Goal: Task Accomplishment & Management: Use online tool/utility

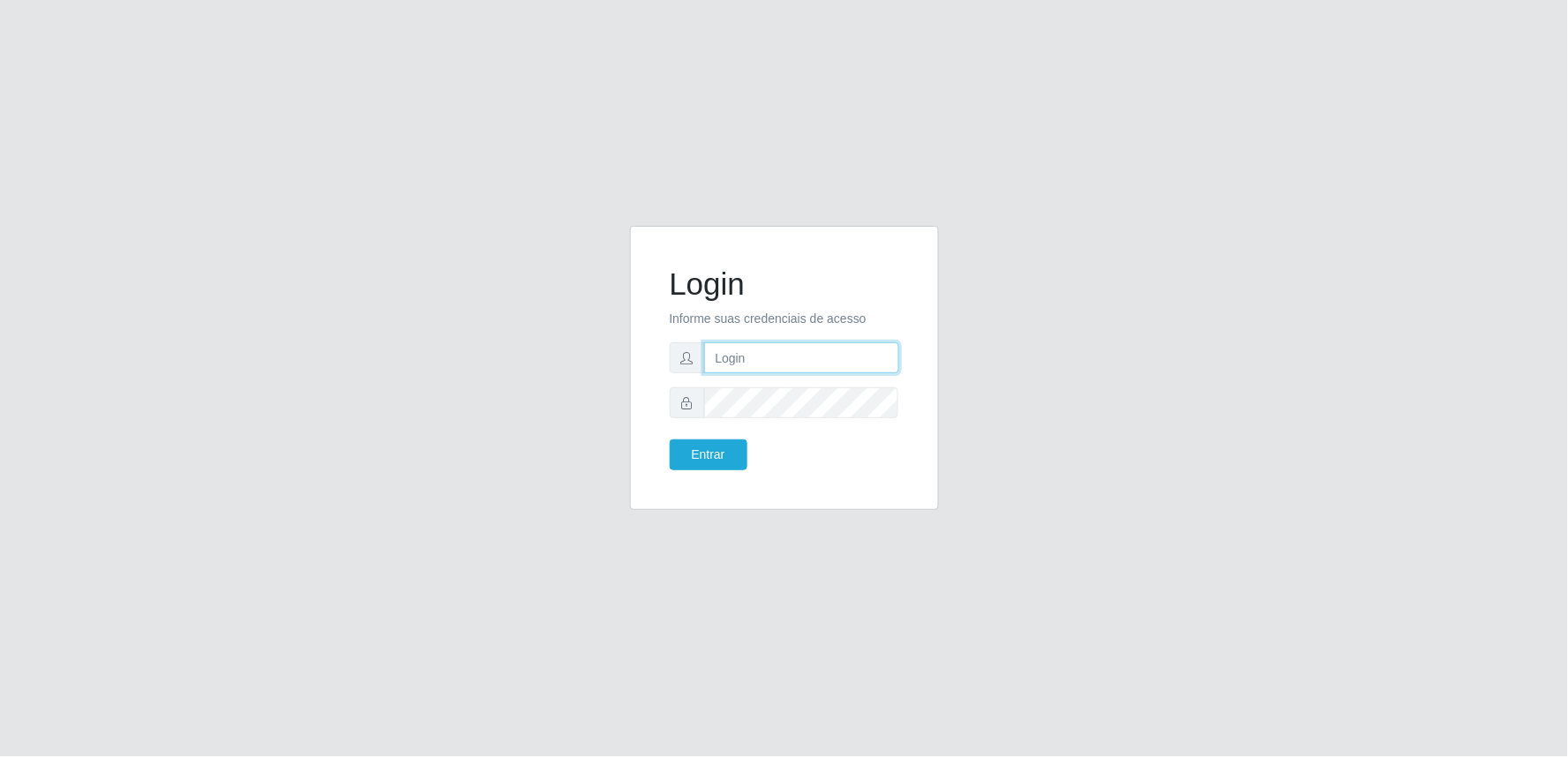
click at [804, 347] on input "text" at bounding box center [802, 358] width 195 height 31
type input "[EMAIL_ADDRESS][DOMAIN_NAME]"
click at [670, 440] on button "Entrar" at bounding box center [709, 455] width 78 height 31
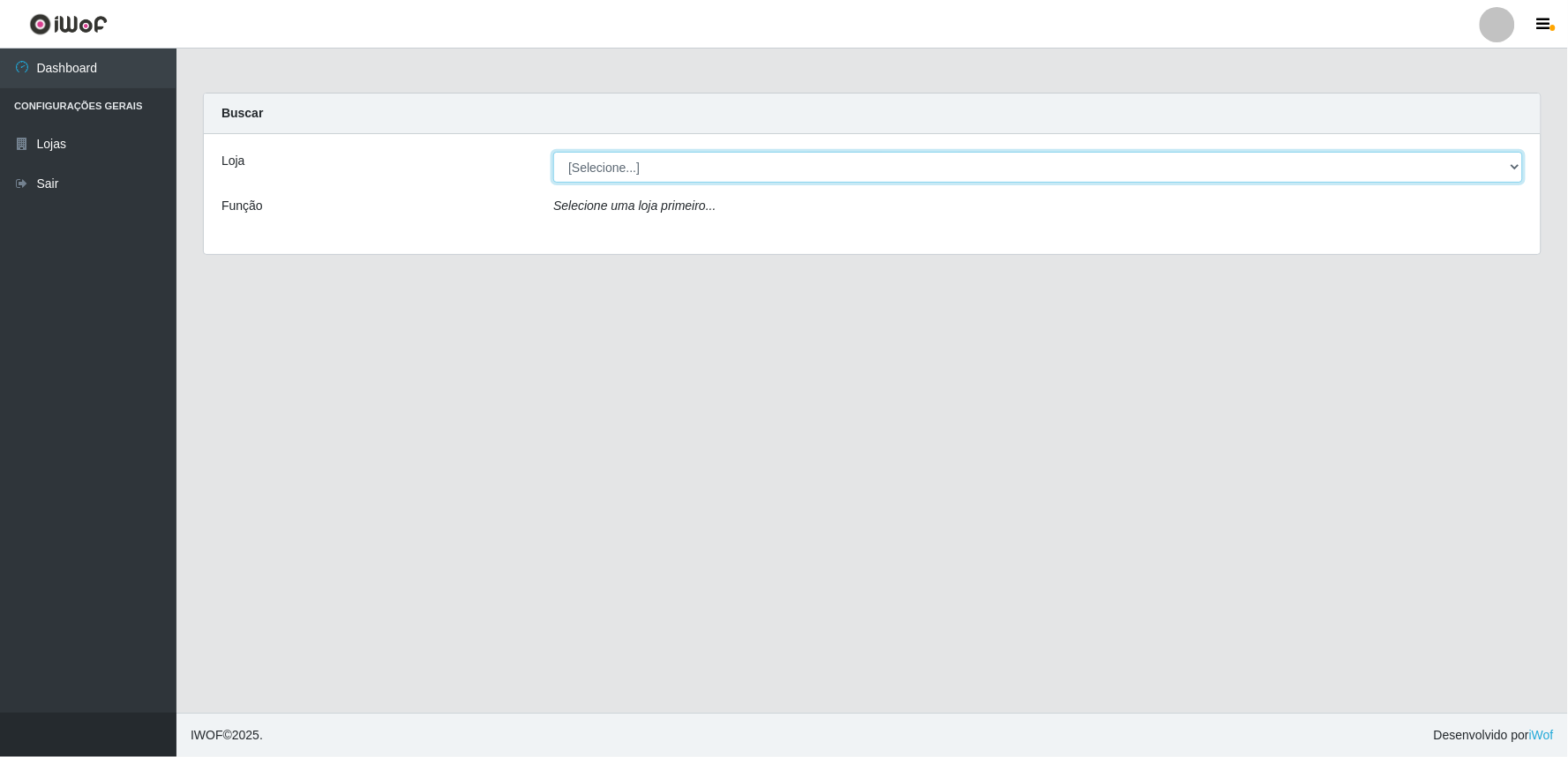
click at [1515, 167] on select "[Selecione...] Queiroz Atacadão - Ceará Mirim" at bounding box center [1038, 167] width 970 height 31
select select "465"
click at [553, 152] on select "[Selecione...] Queiroz Atacadão - Ceará Mirim" at bounding box center [1038, 167] width 970 height 31
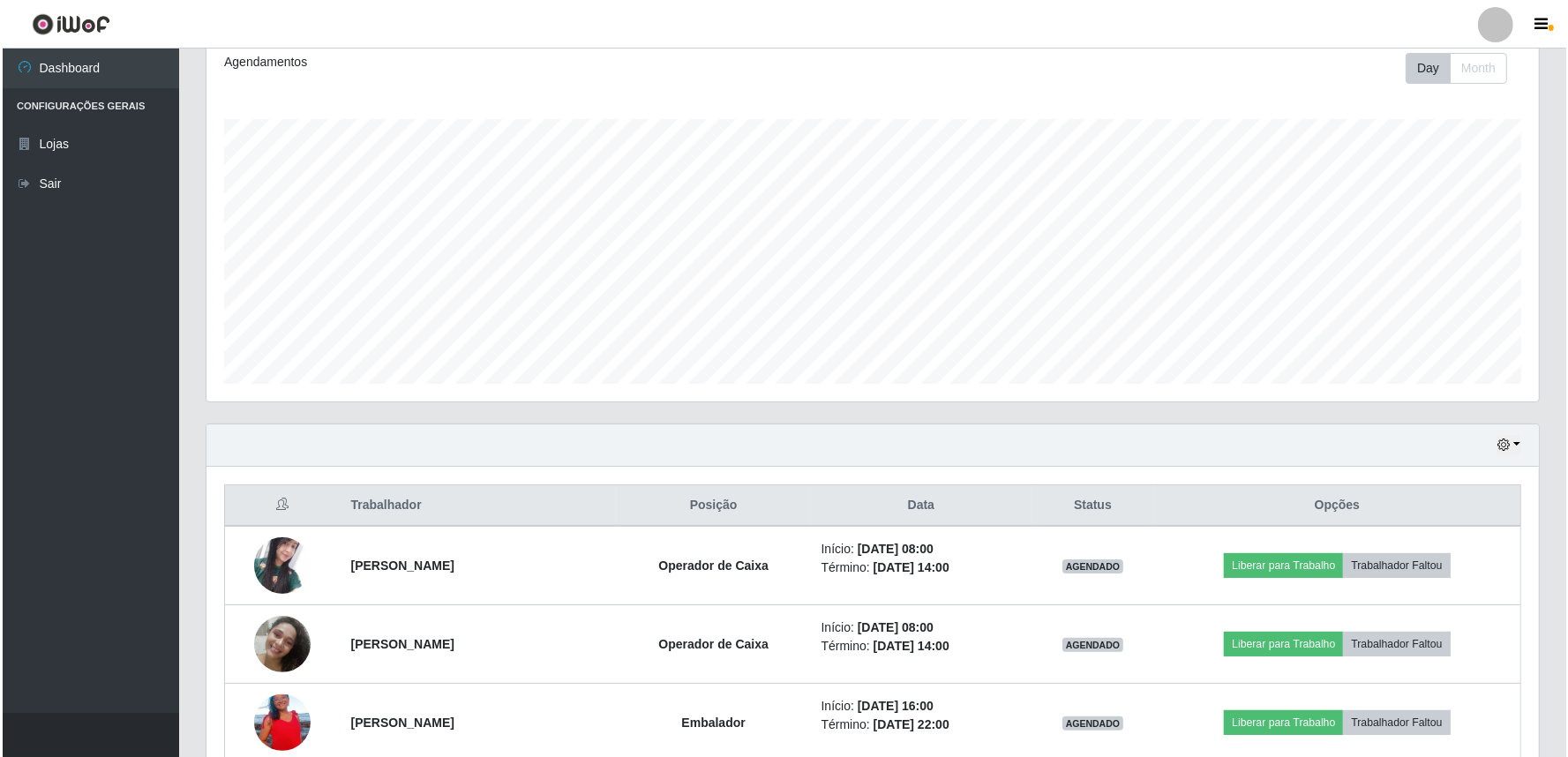
scroll to position [262, 0]
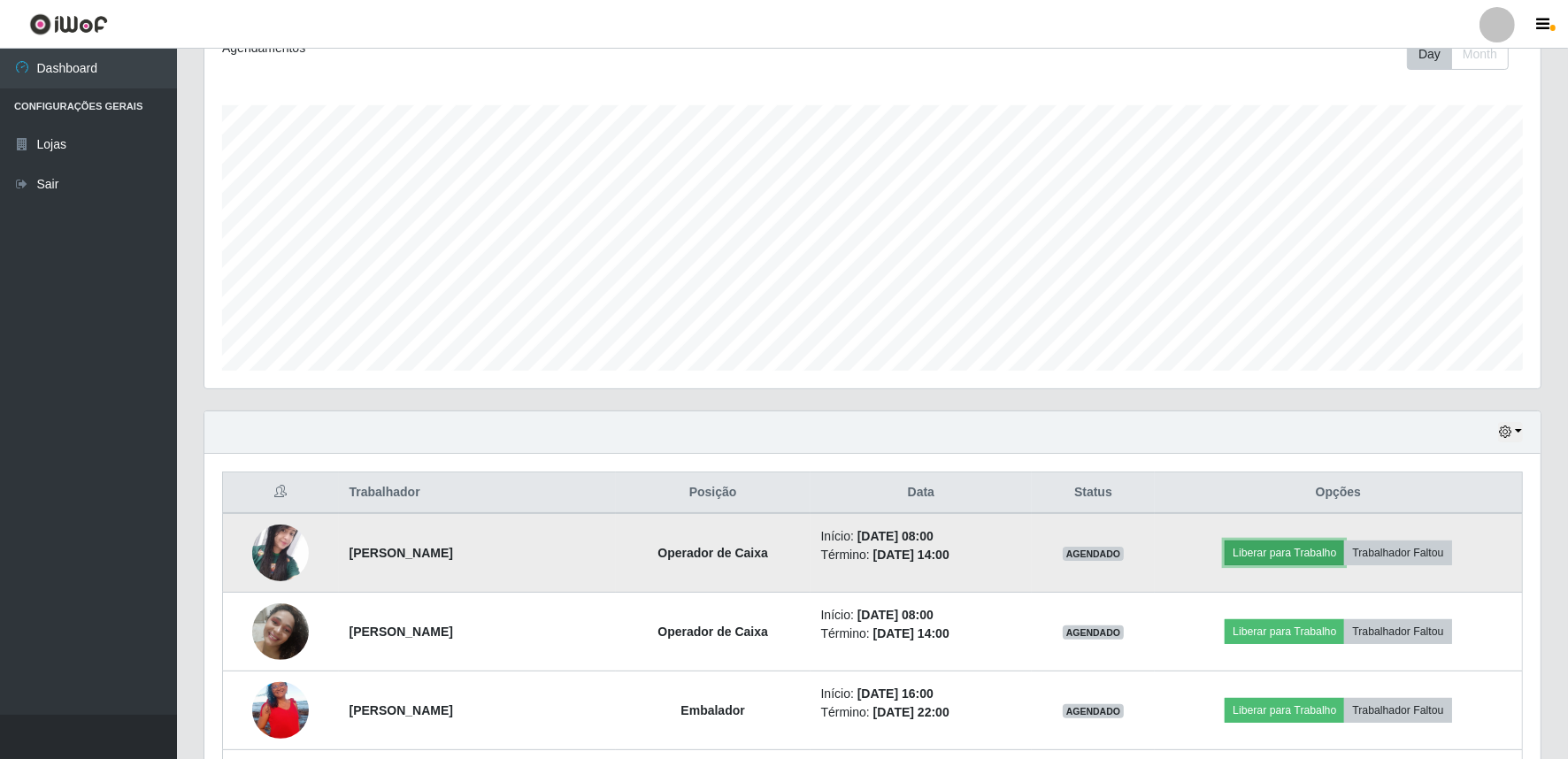
click at [1293, 548] on button "Liberar para Trabalho" at bounding box center [1284, 552] width 119 height 24
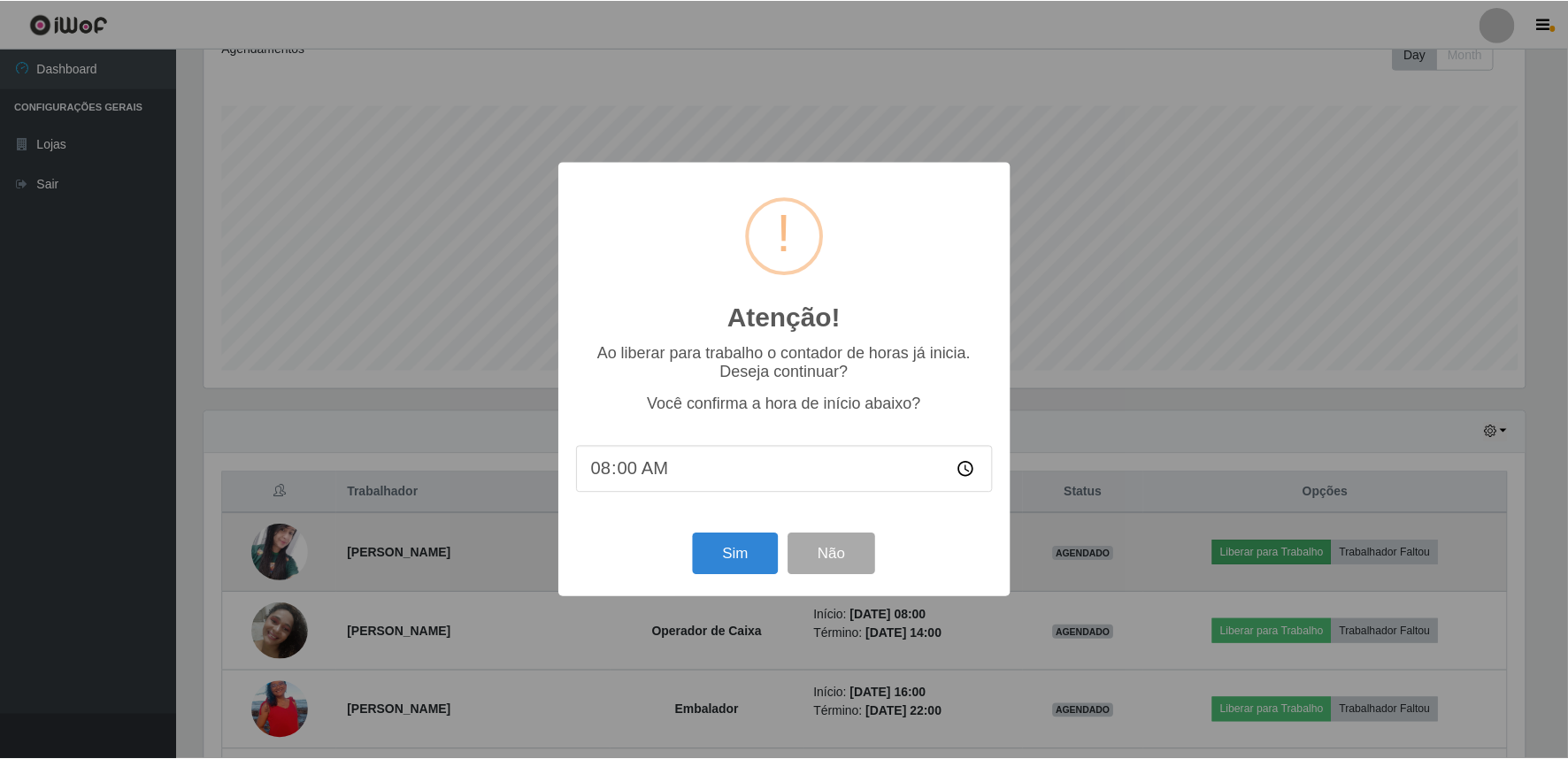
scroll to position [367, 1324]
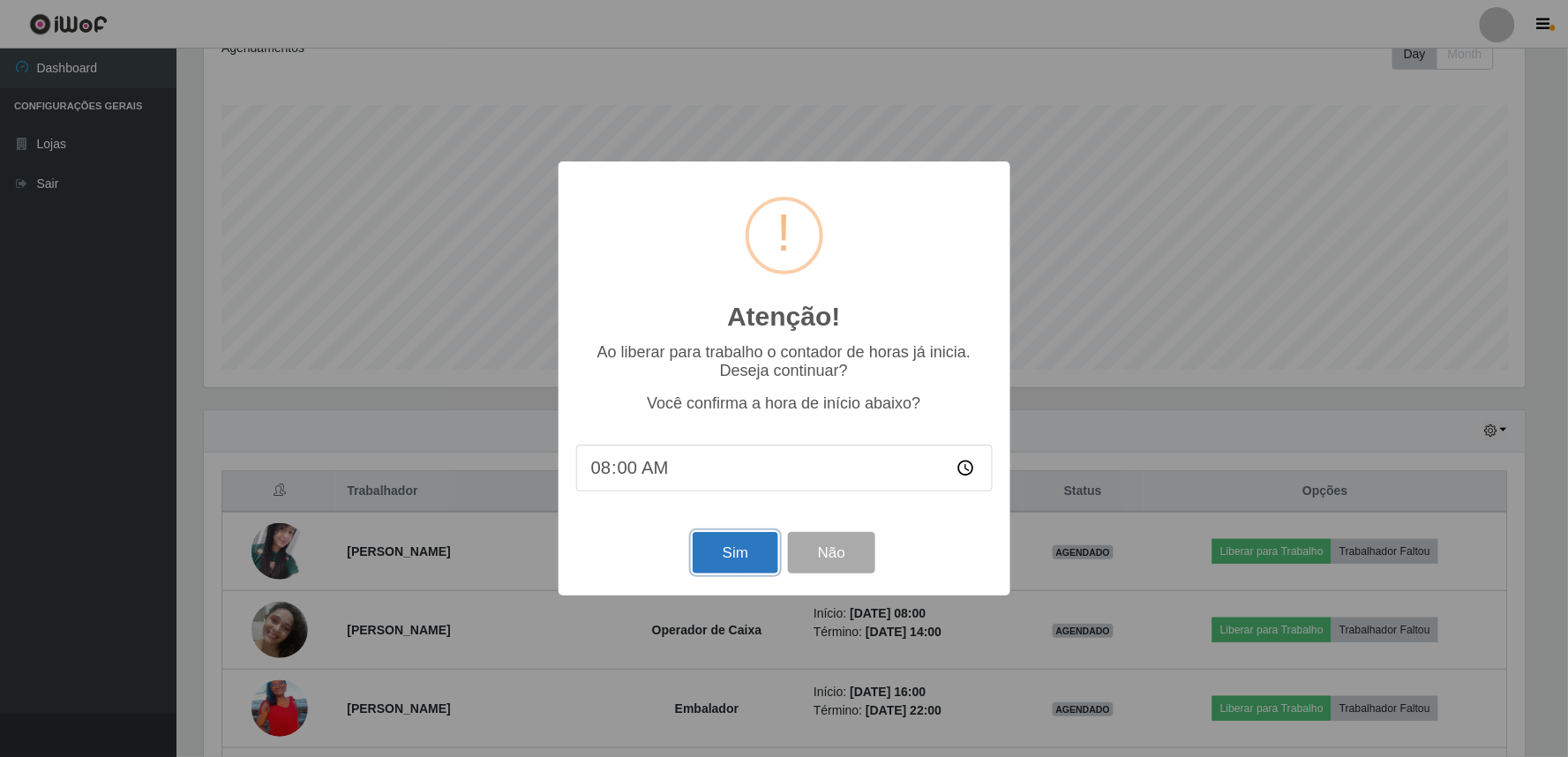
click at [756, 549] on button "Sim" at bounding box center [735, 553] width 86 height 42
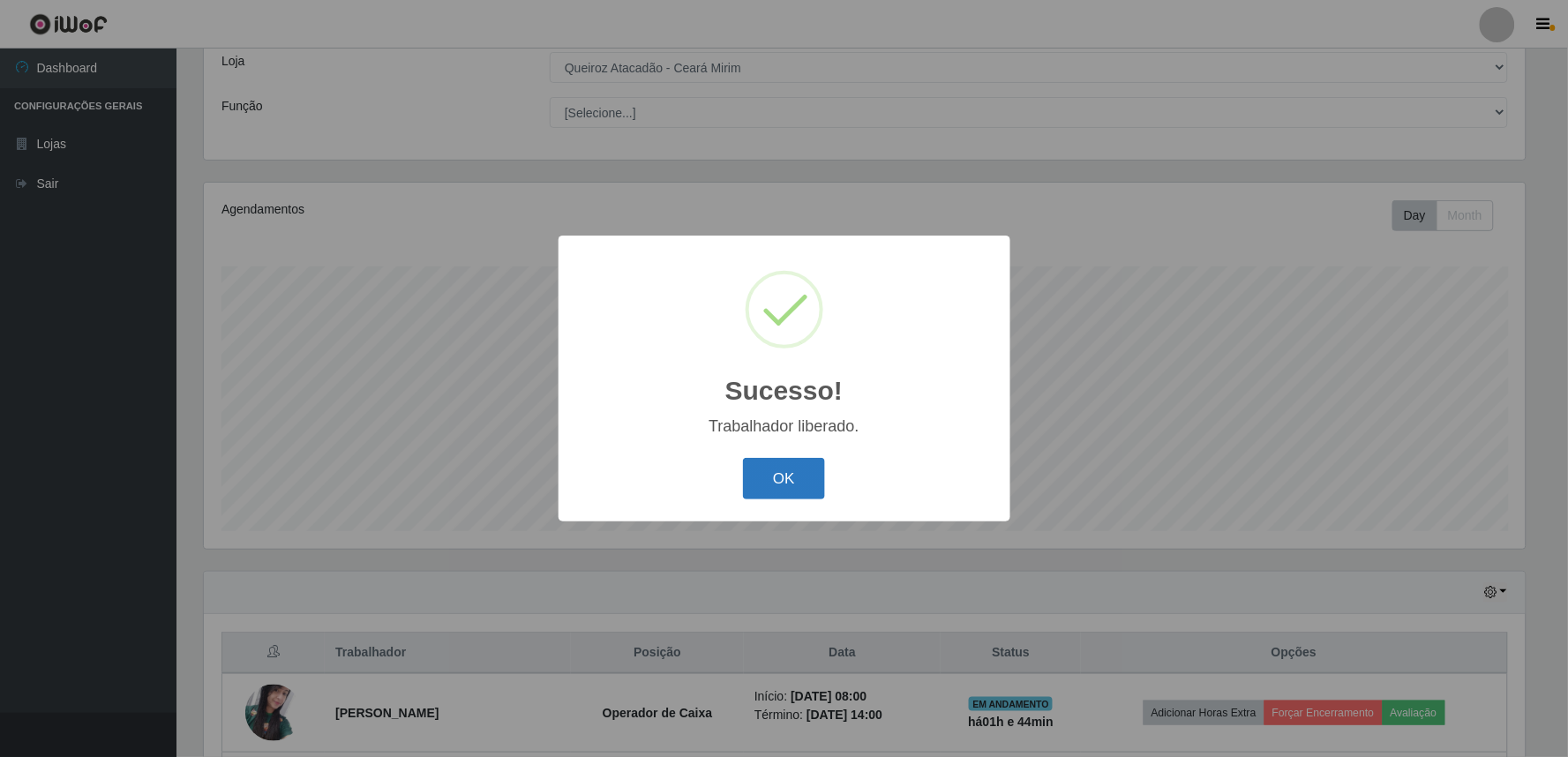
click at [797, 481] on button "OK" at bounding box center [784, 479] width 82 height 42
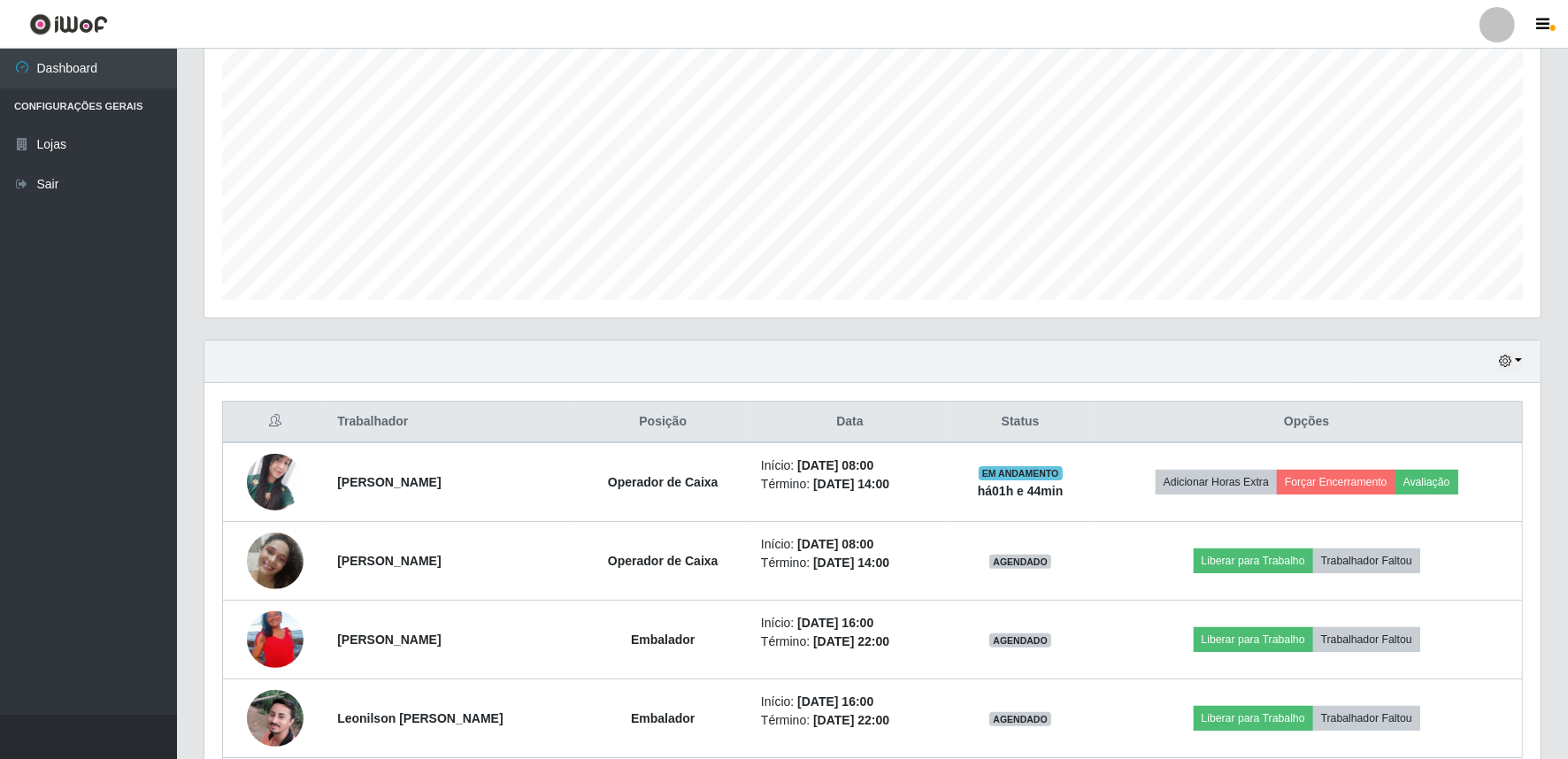
scroll to position [361, 0]
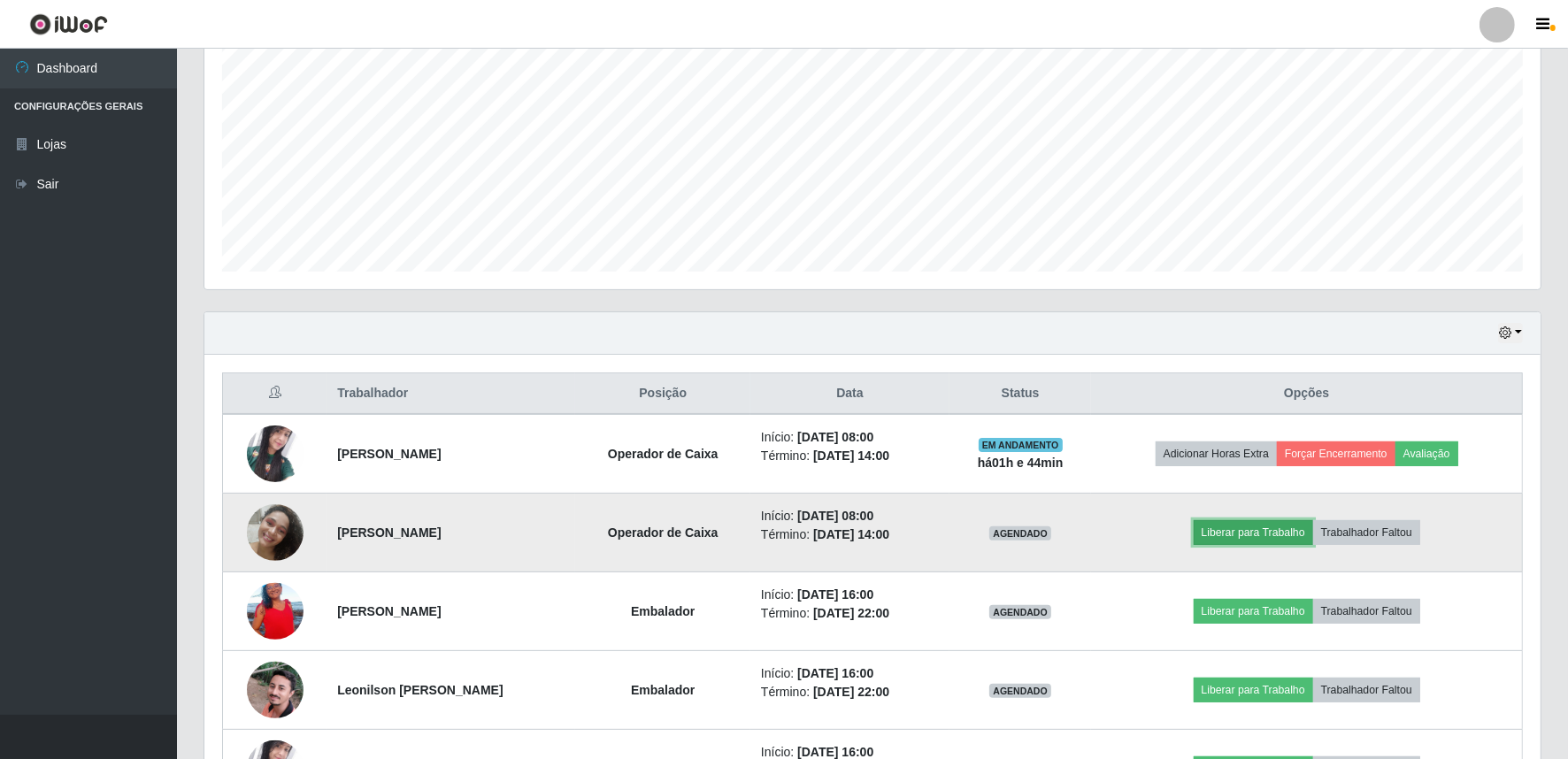
click at [1272, 539] on button "Liberar para Trabalho" at bounding box center [1253, 532] width 119 height 24
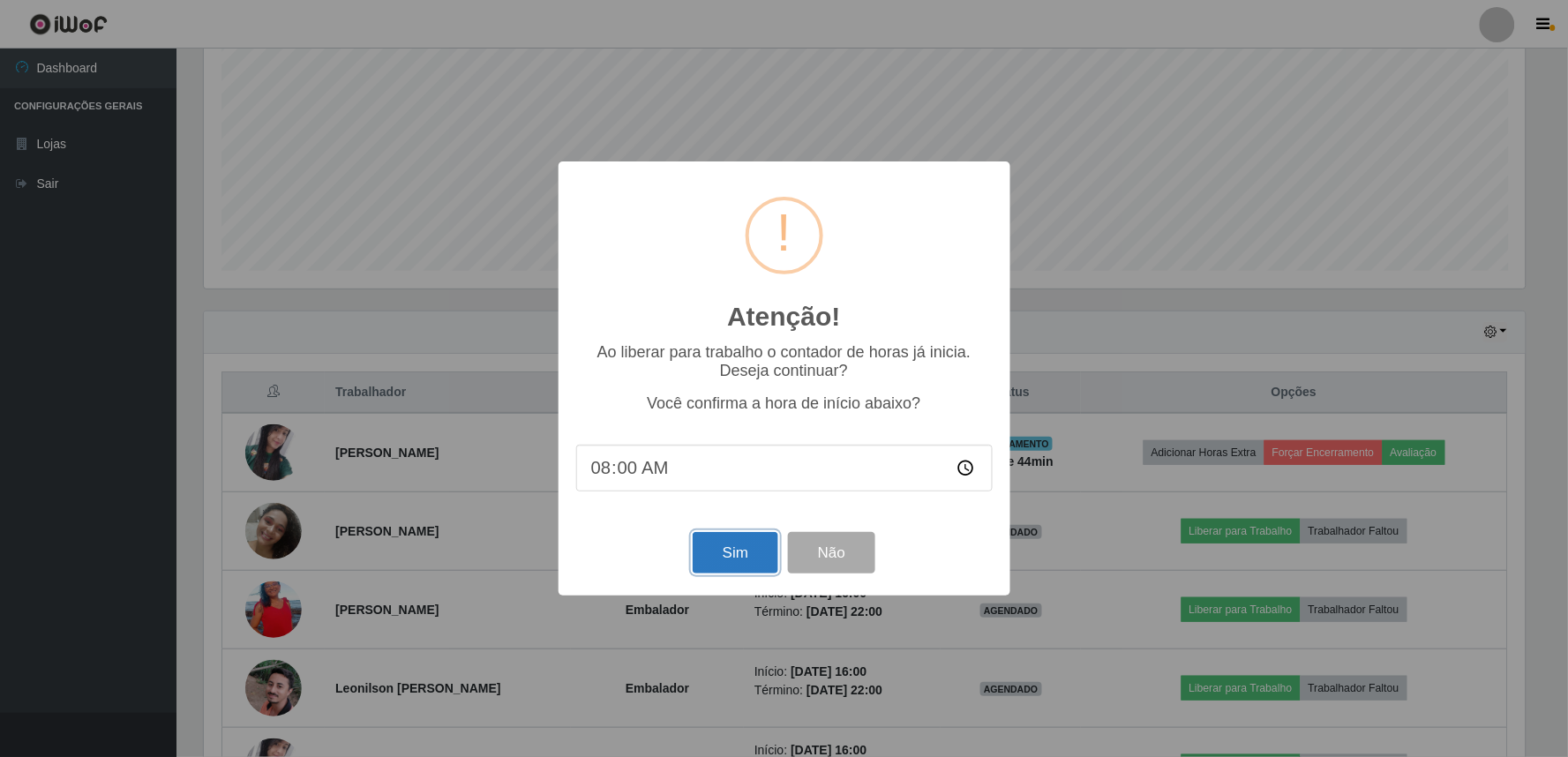
click at [738, 558] on button "Sim" at bounding box center [735, 553] width 86 height 42
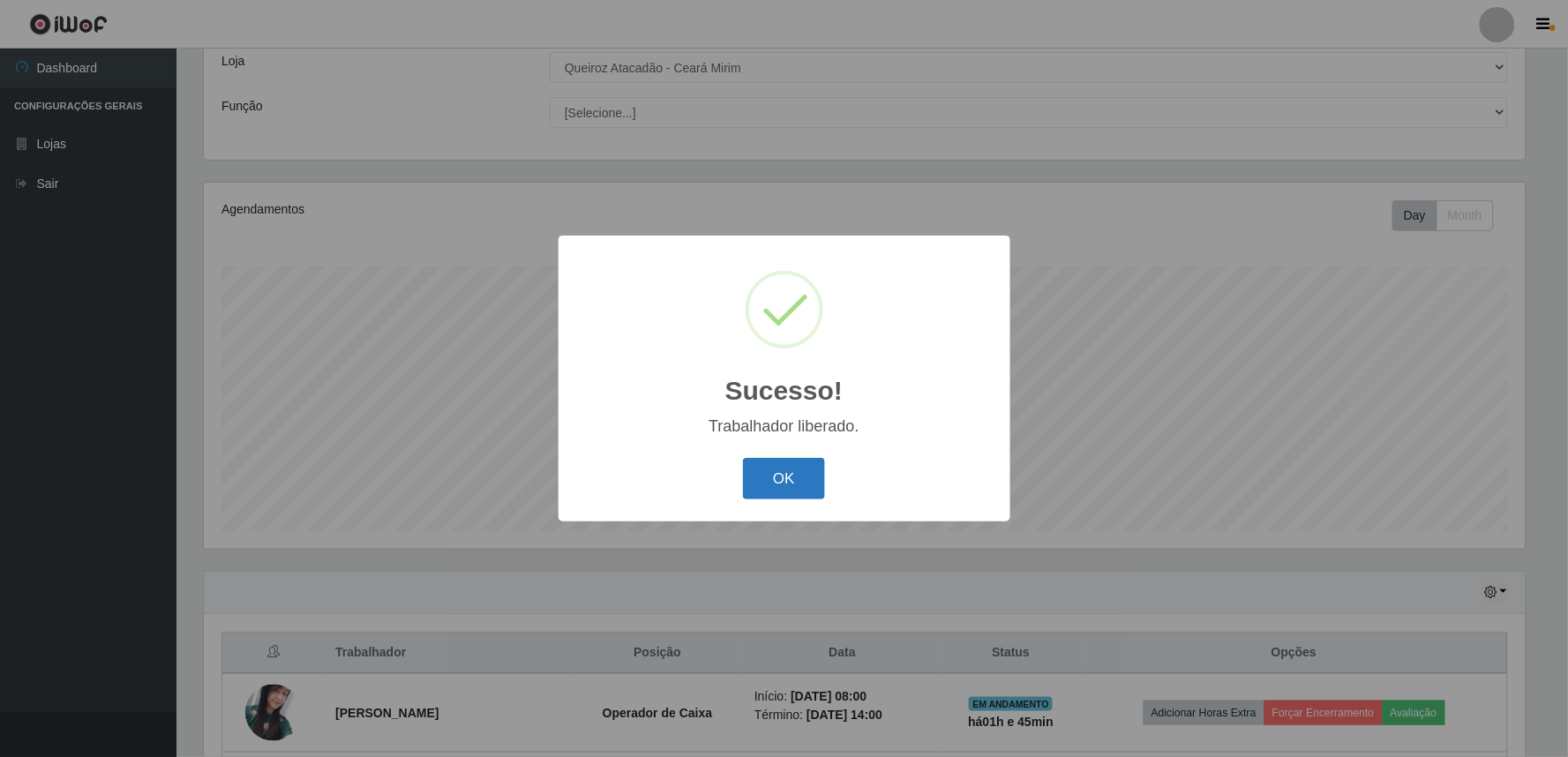
click at [770, 490] on button "OK" at bounding box center [784, 479] width 82 height 42
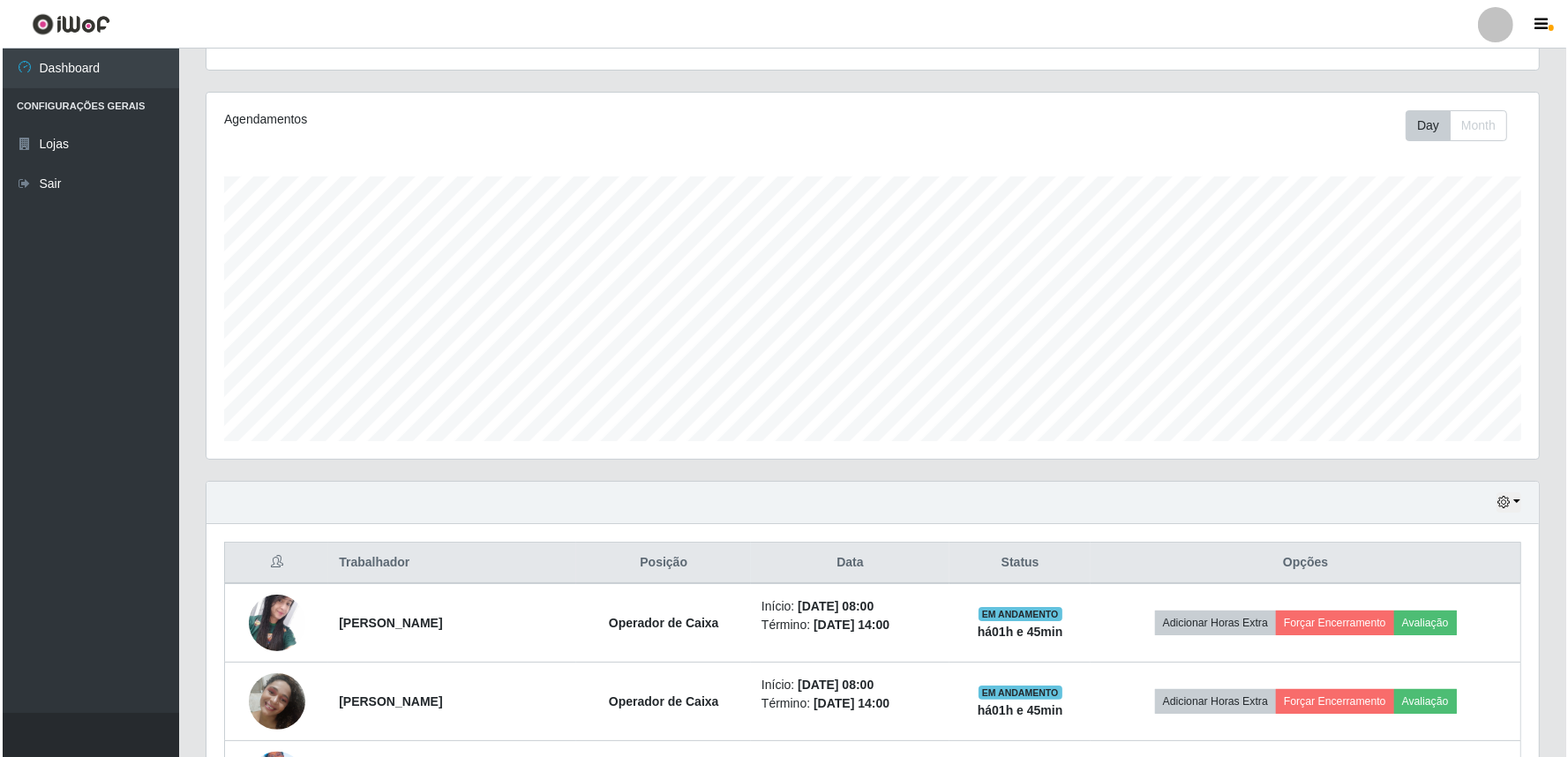
scroll to position [491, 0]
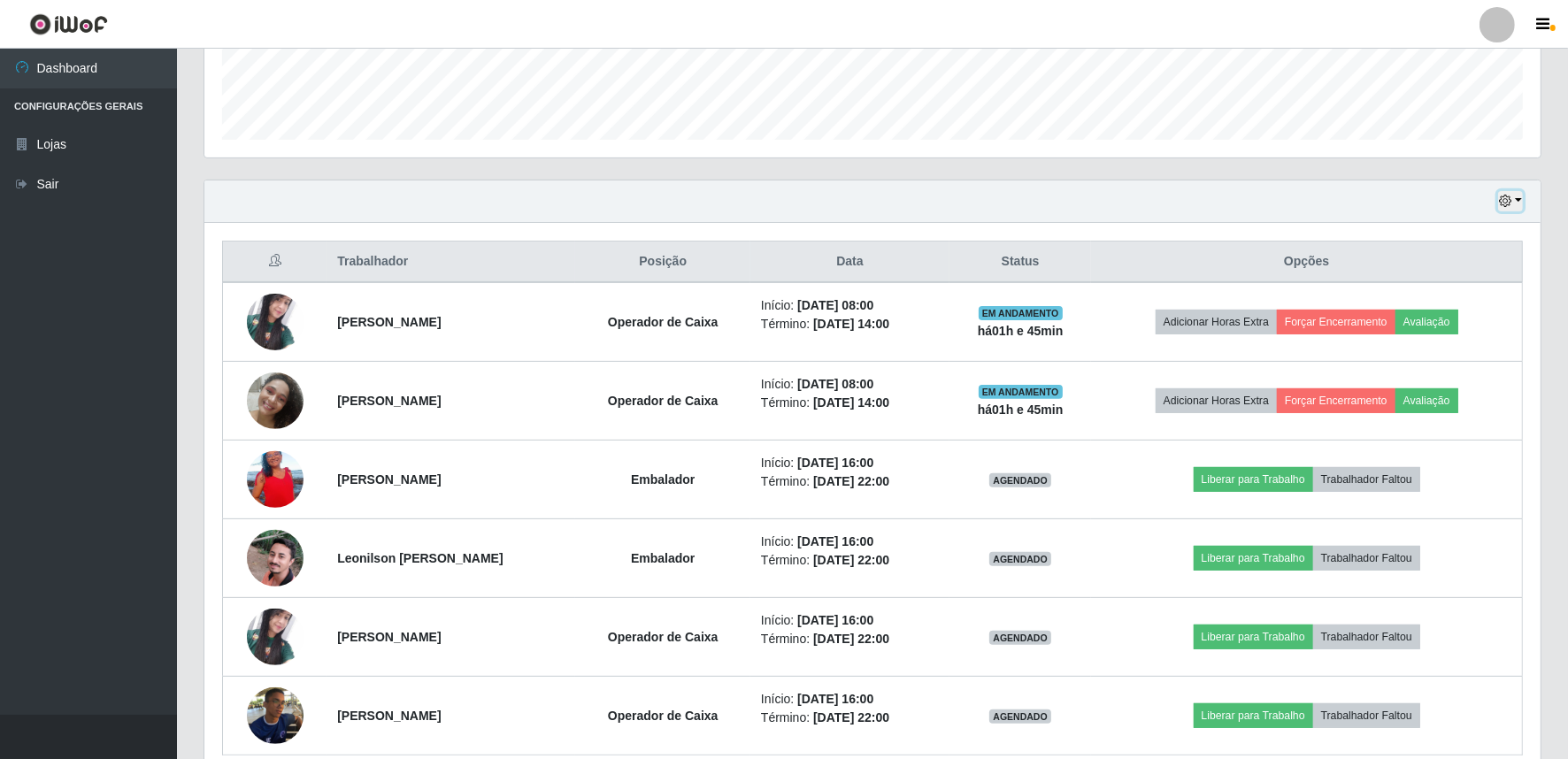
click at [1516, 193] on button "button" at bounding box center [1509, 201] width 24 height 20
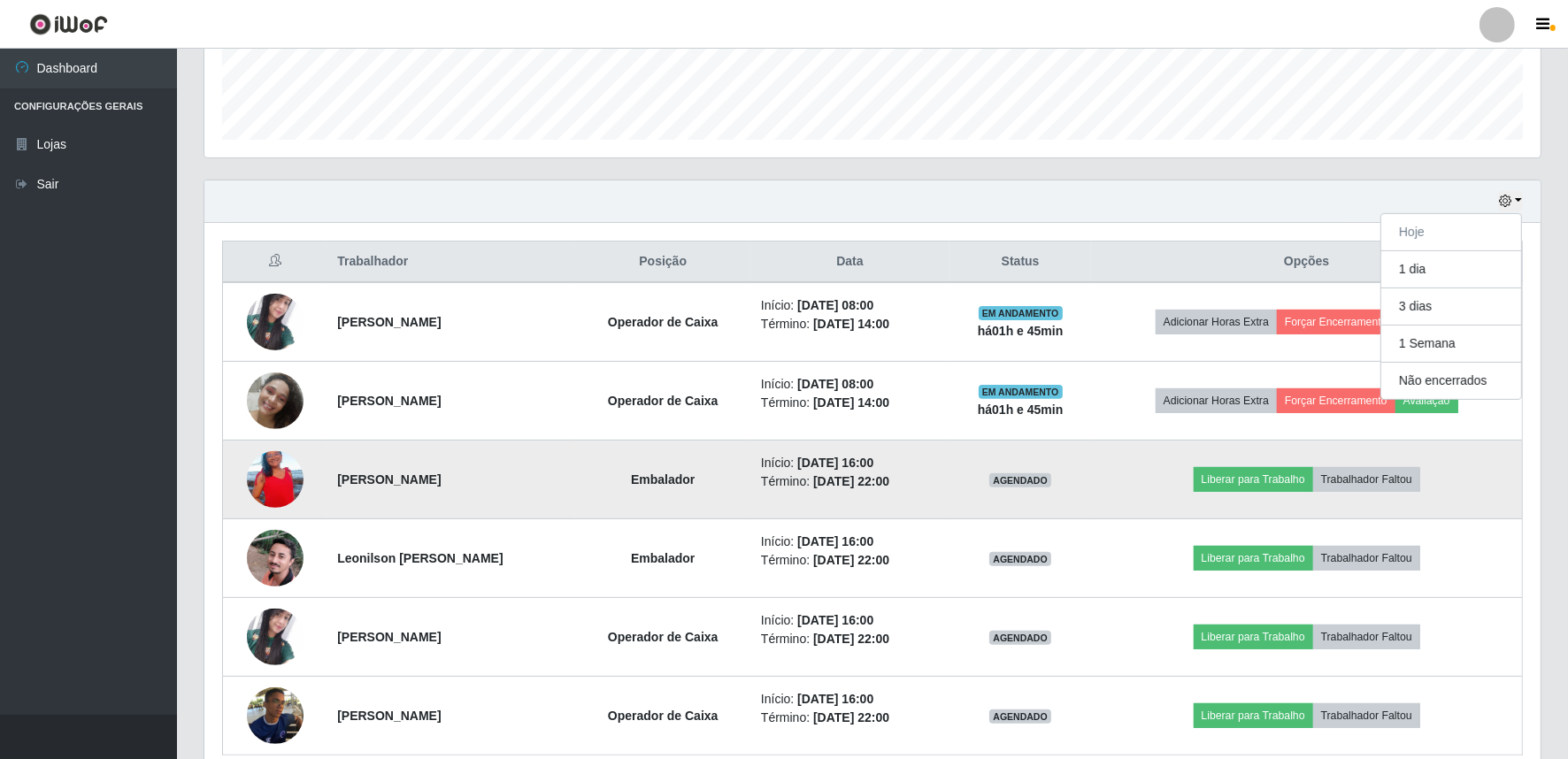
click at [287, 481] on img at bounding box center [275, 479] width 57 height 100
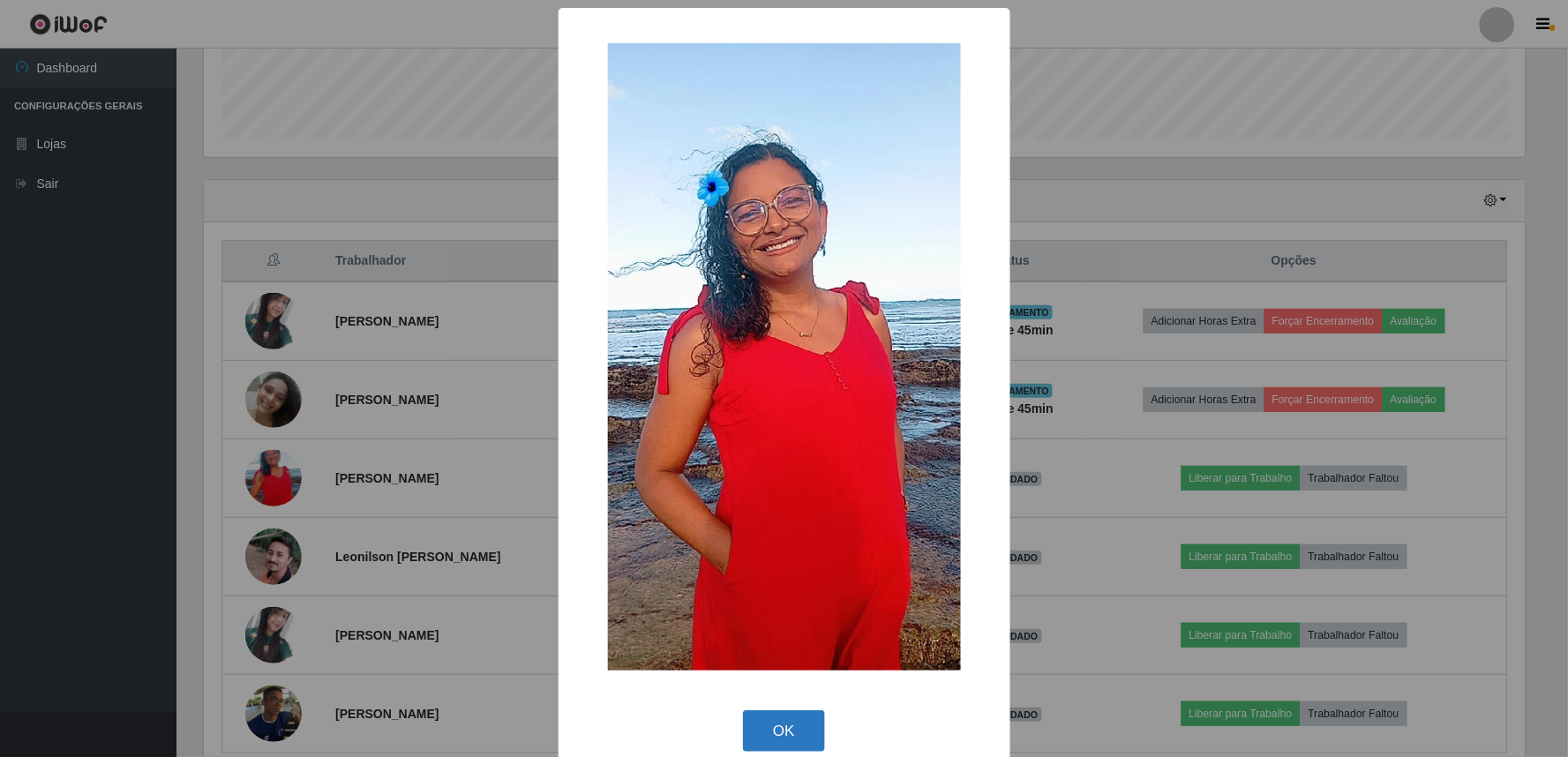
click at [795, 738] on button "OK" at bounding box center [784, 731] width 82 height 42
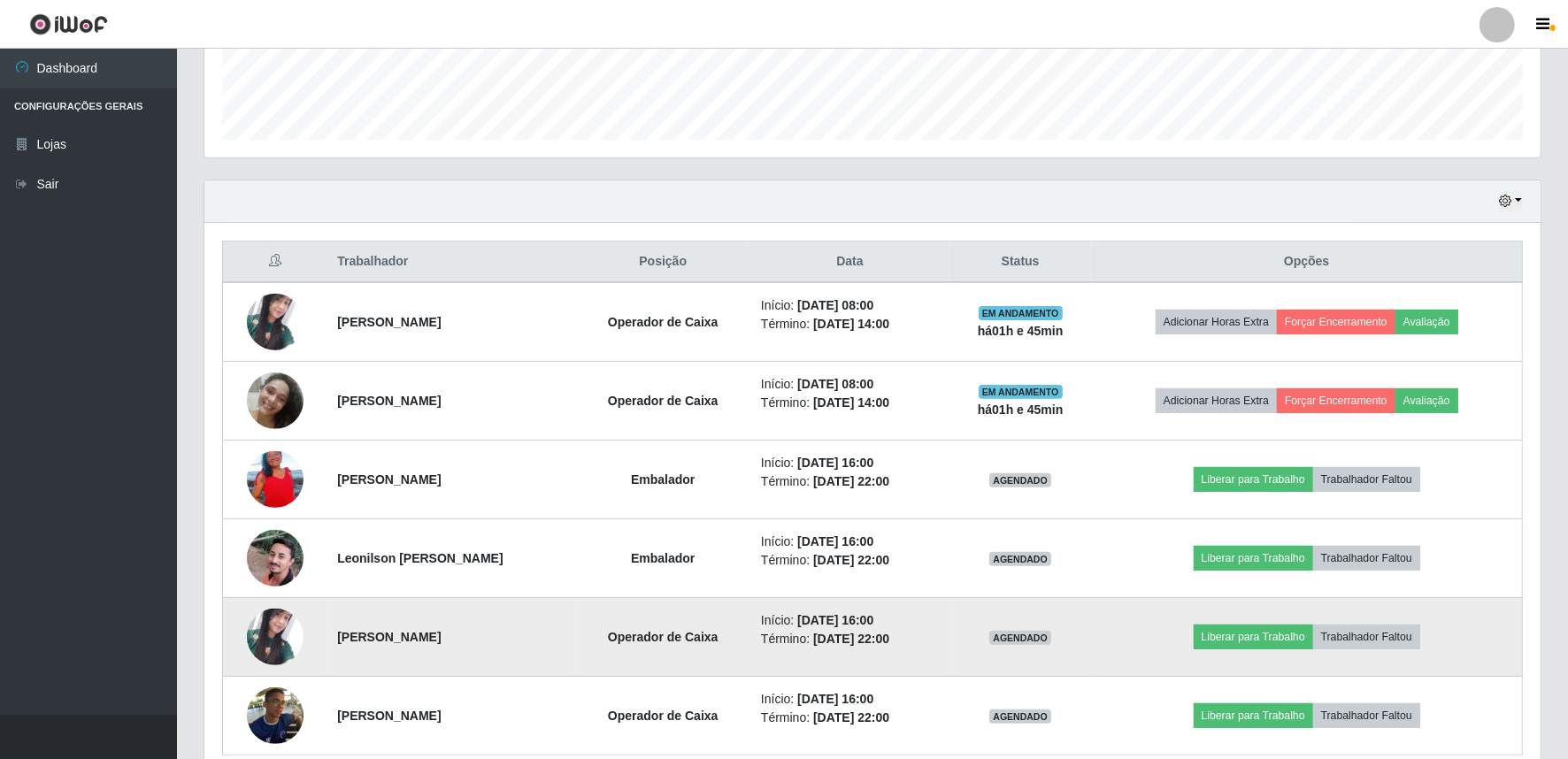
scroll to position [573, 0]
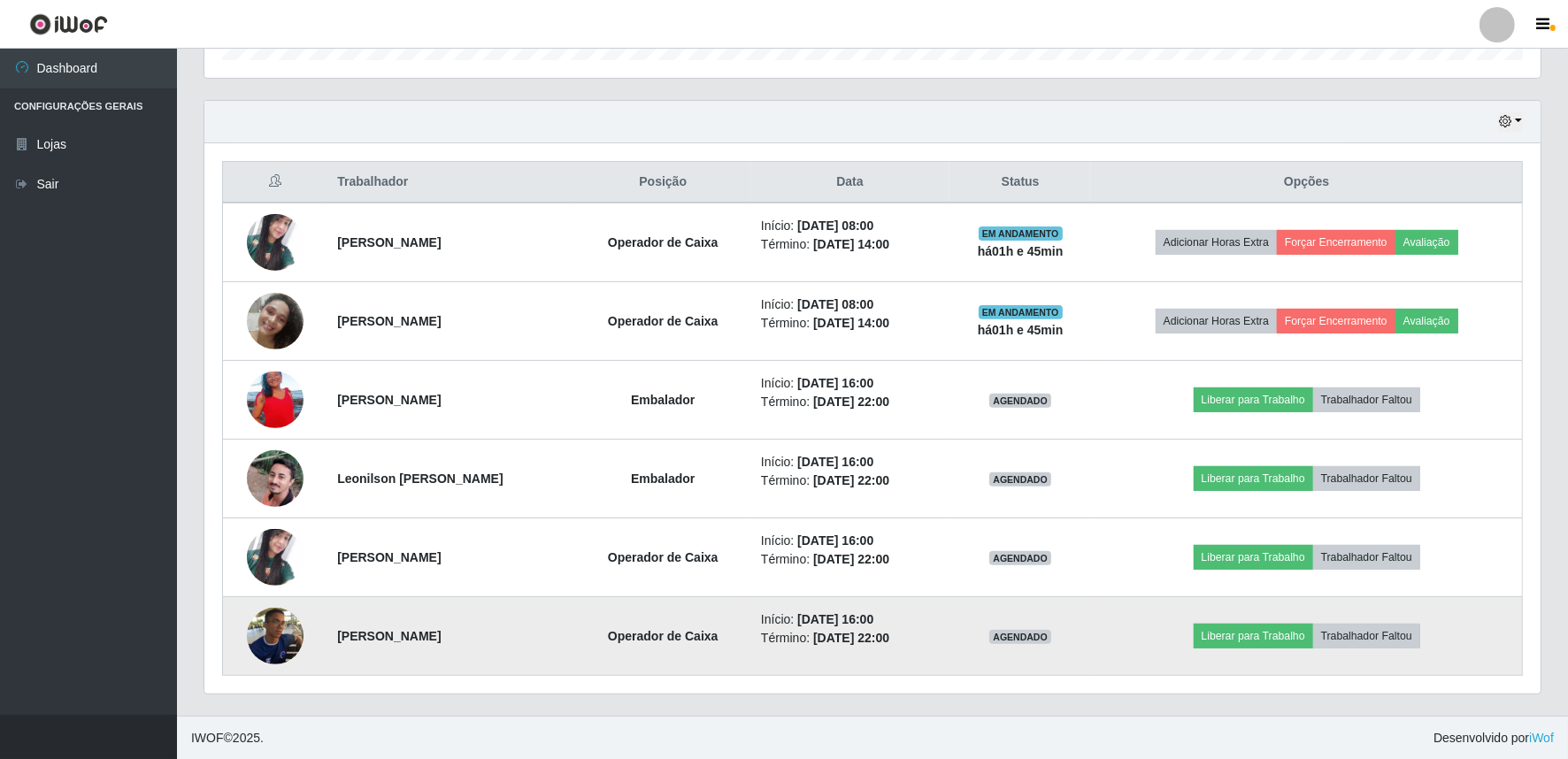
click at [261, 641] on img at bounding box center [275, 636] width 57 height 57
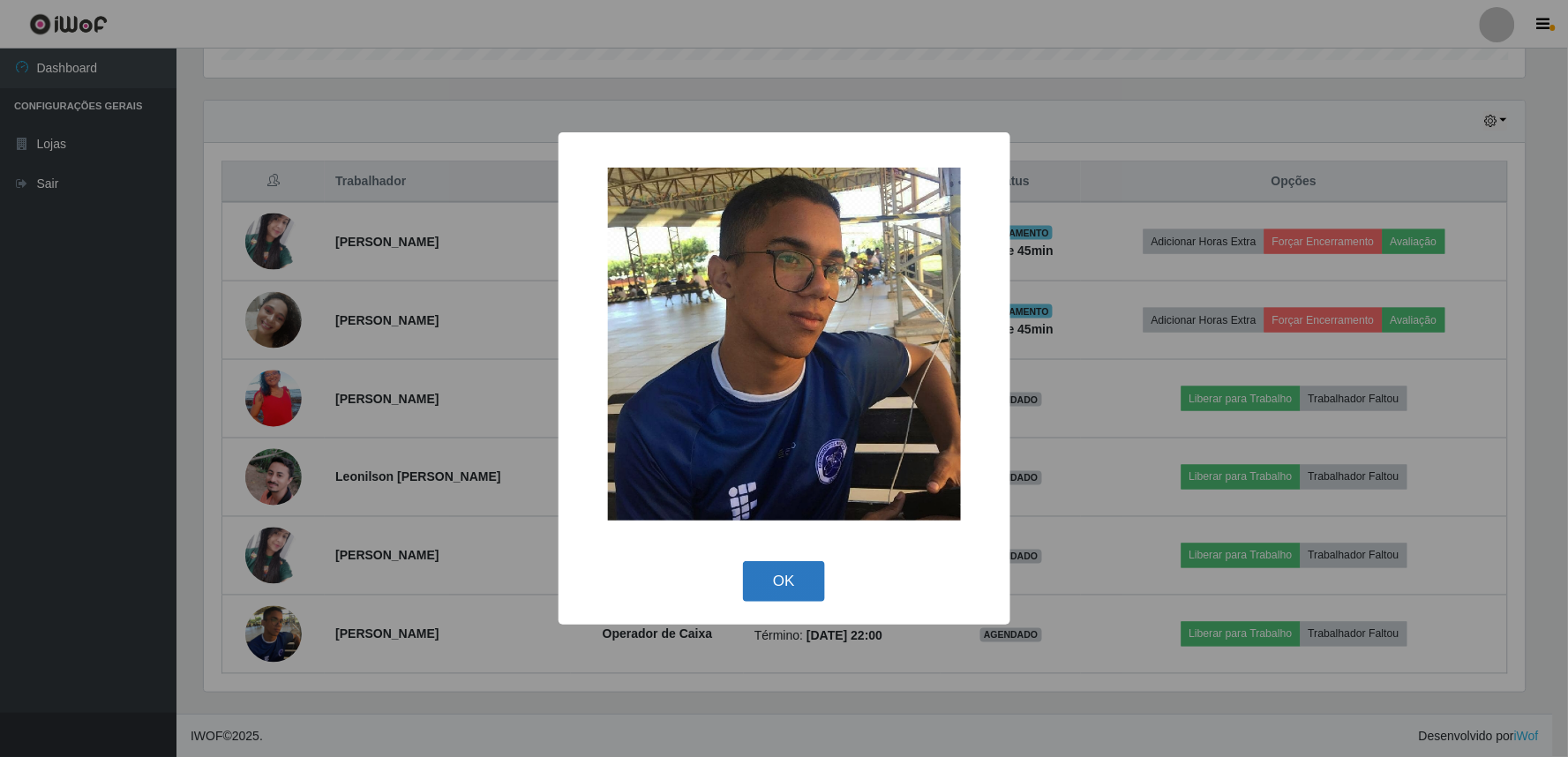
click at [805, 578] on button "OK" at bounding box center [784, 582] width 82 height 42
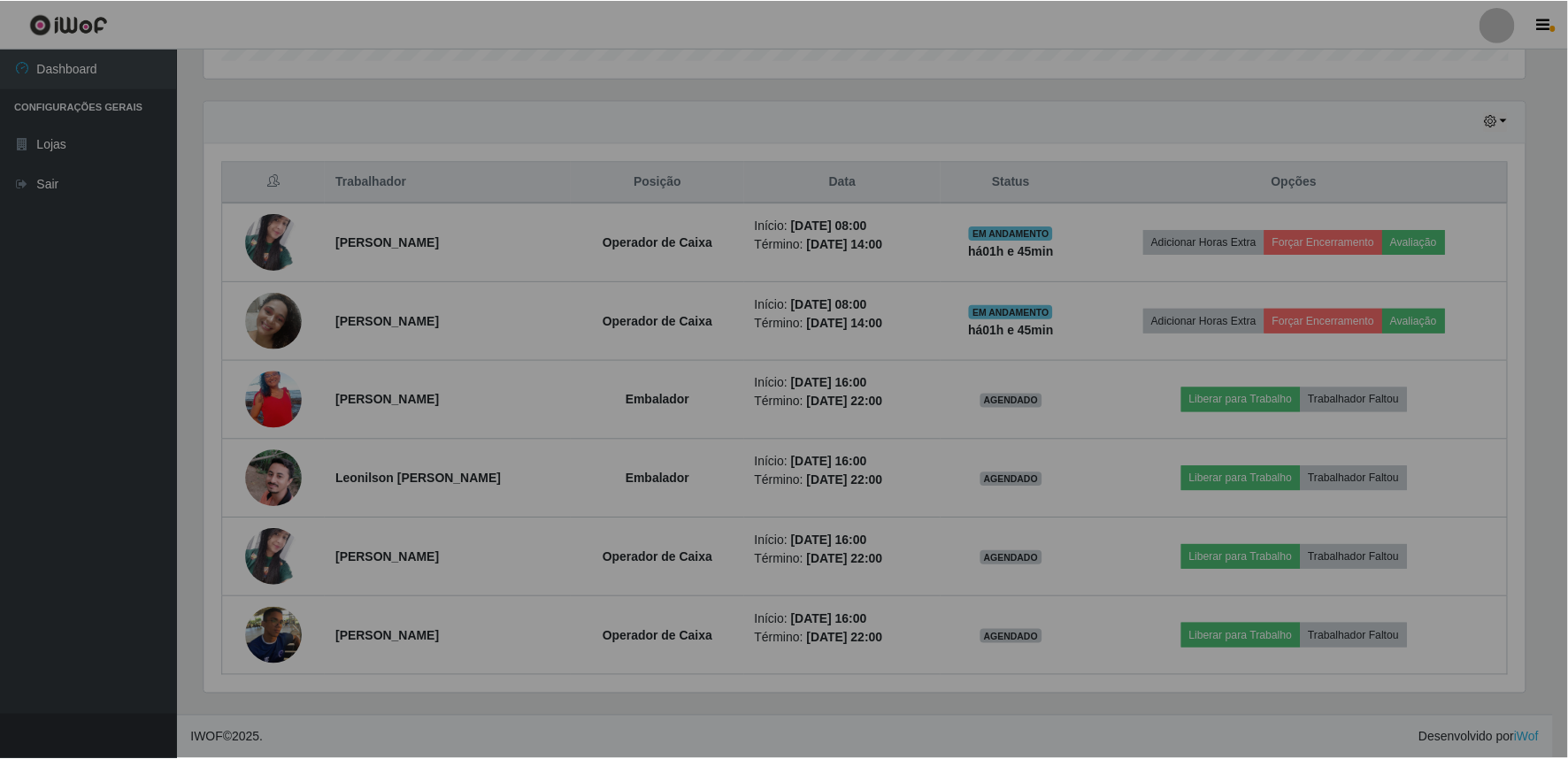
scroll to position [367, 1336]
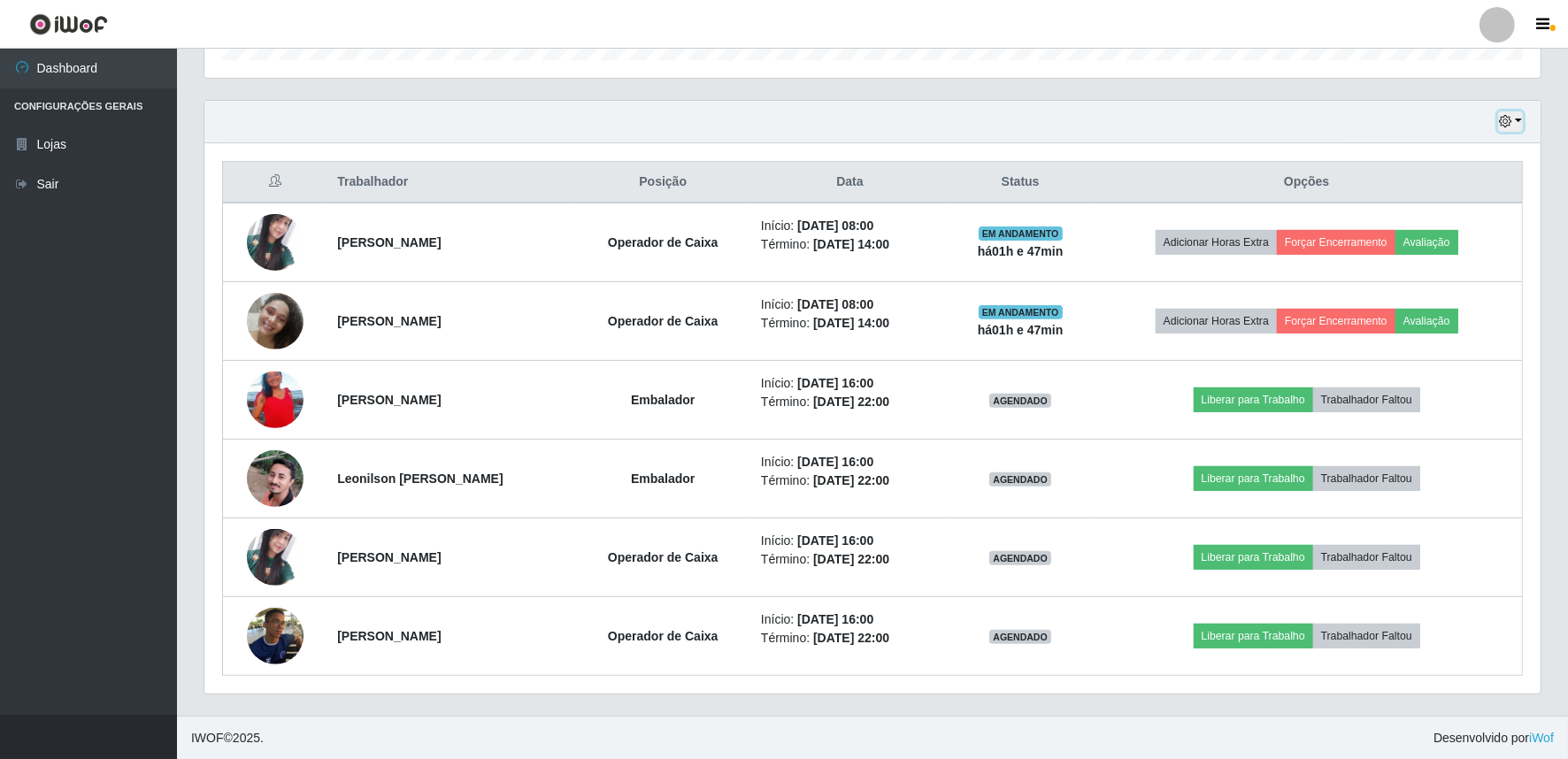
click at [1519, 119] on button "button" at bounding box center [1509, 121] width 24 height 20
click at [1464, 195] on button "1 dia" at bounding box center [1450, 190] width 139 height 37
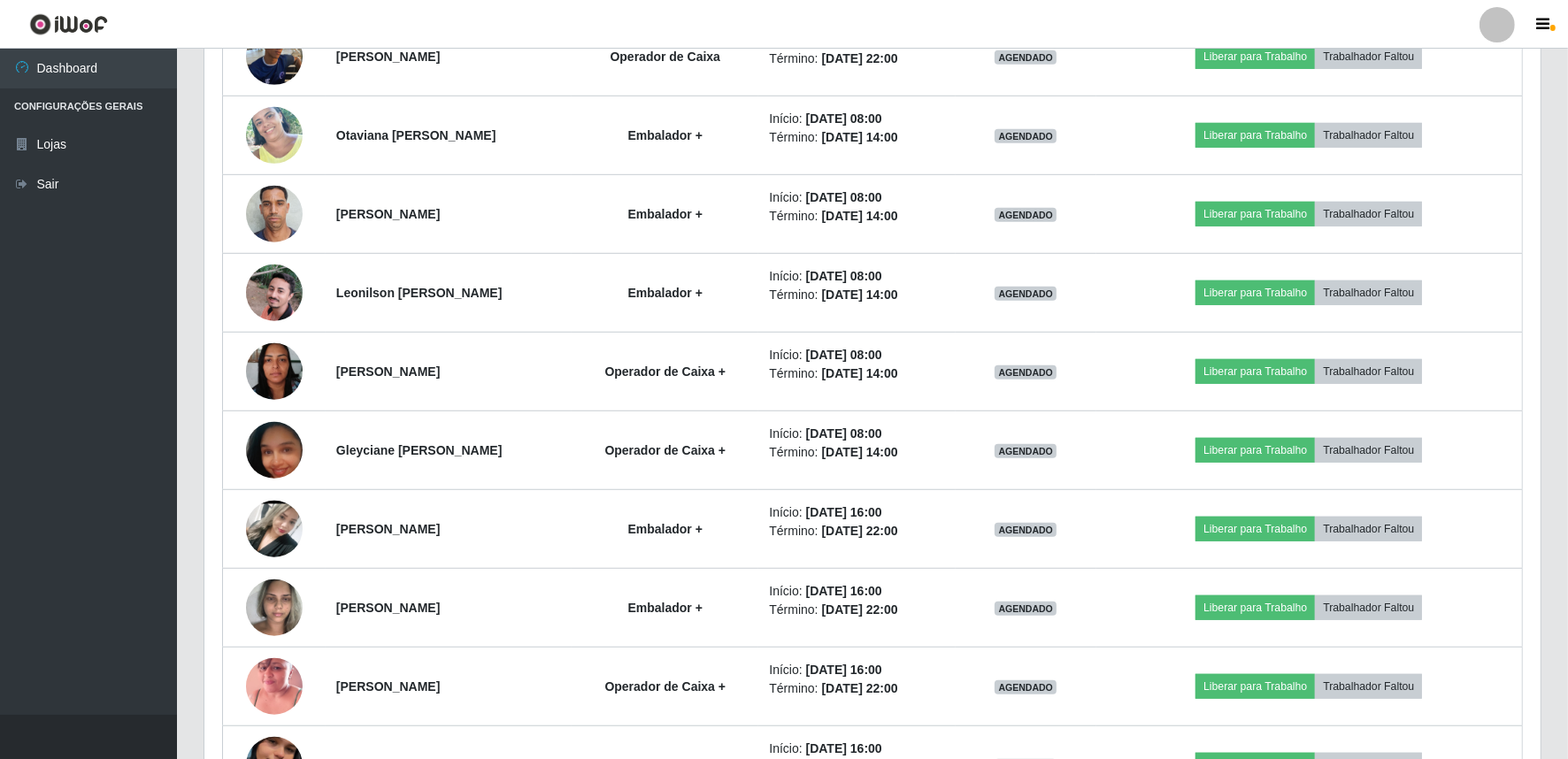
scroll to position [1283, 0]
